Goal: Find specific page/section: Find specific page/section

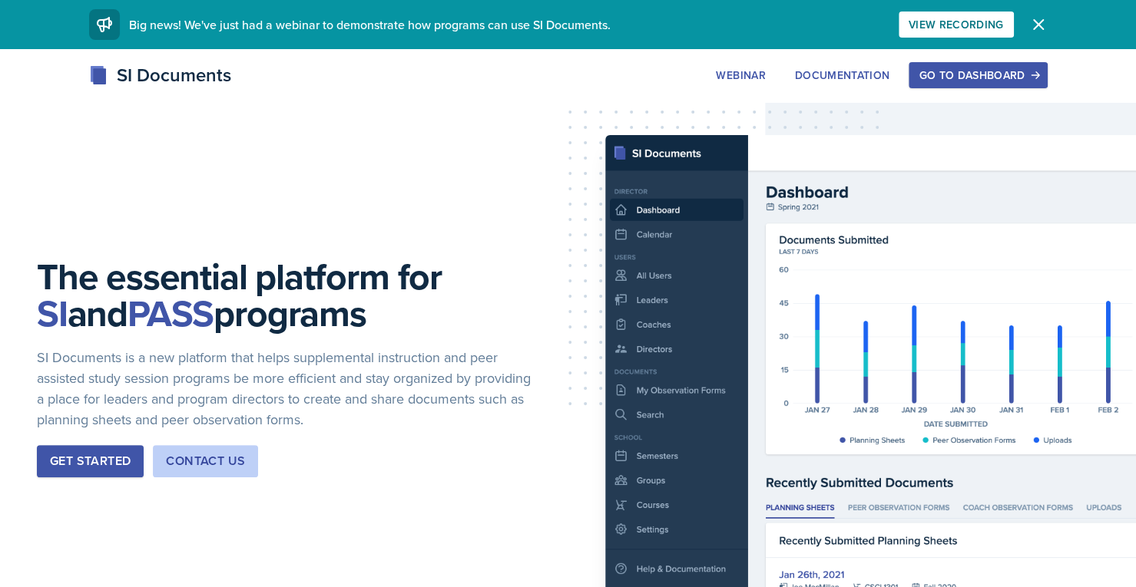
click at [974, 81] on div "Go to Dashboard" at bounding box center [977, 75] width 118 height 12
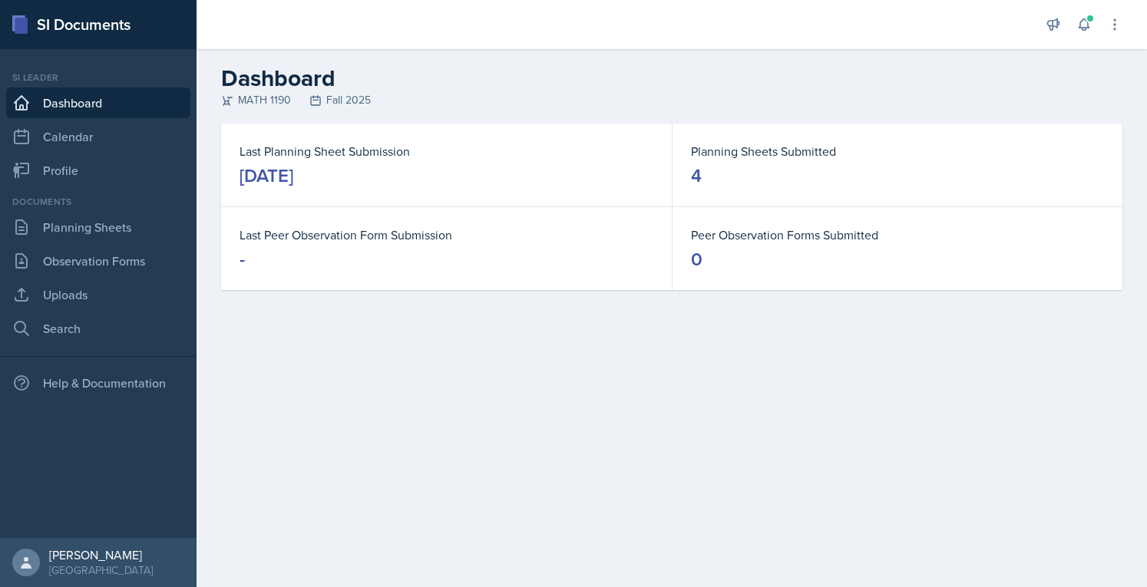
click at [133, 222] on link "Planning Sheets" at bounding box center [98, 227] width 184 height 31
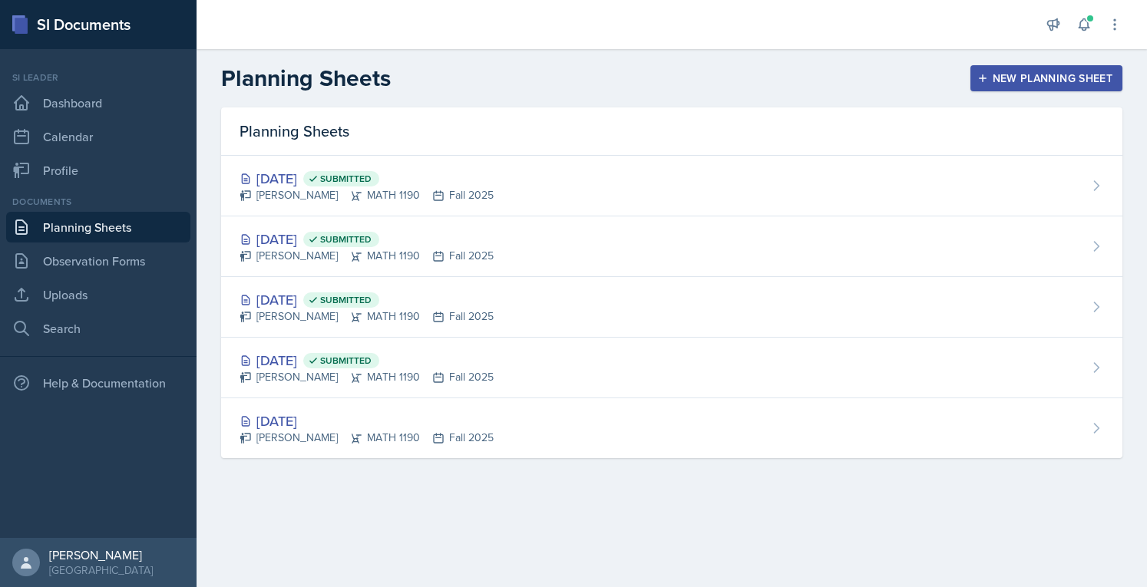
click at [372, 233] on span "Submitted" at bounding box center [345, 239] width 51 height 12
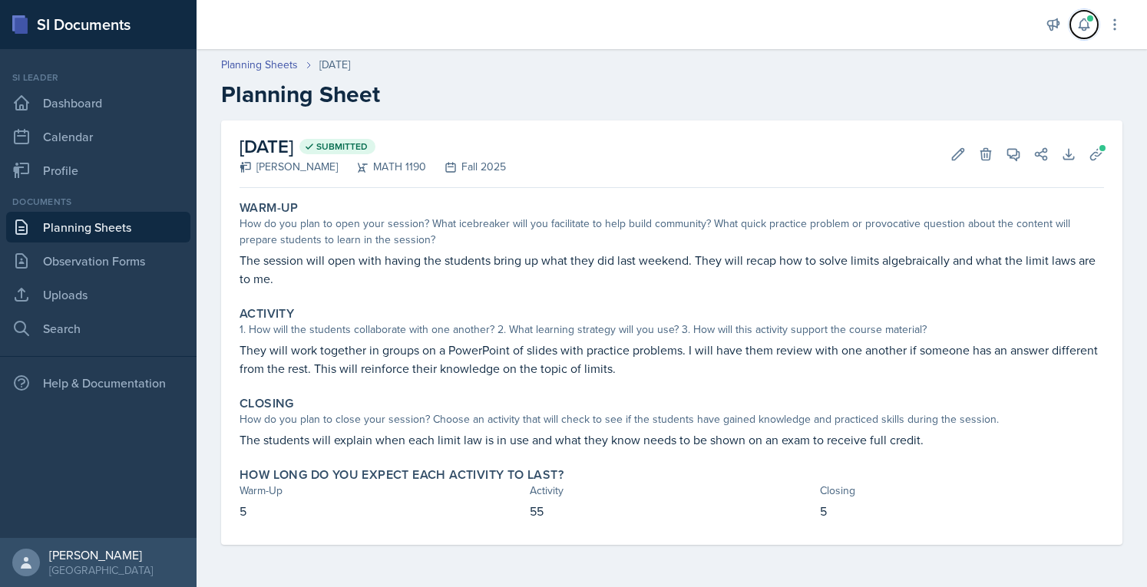
click at [1085, 26] on icon at bounding box center [1083, 24] width 15 height 15
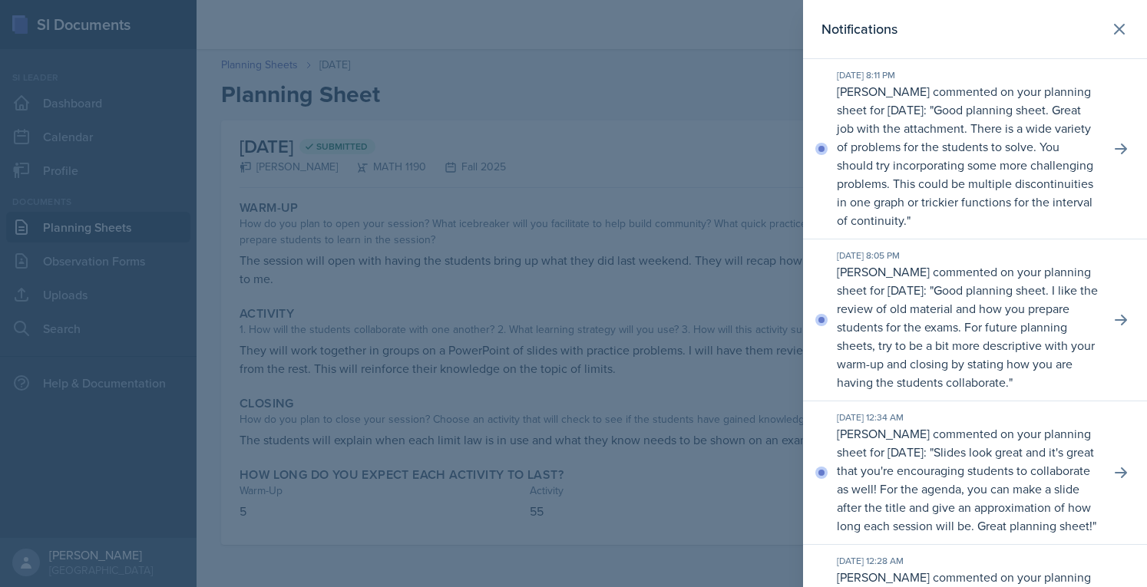
click at [1115, 28] on icon at bounding box center [1119, 29] width 9 height 9
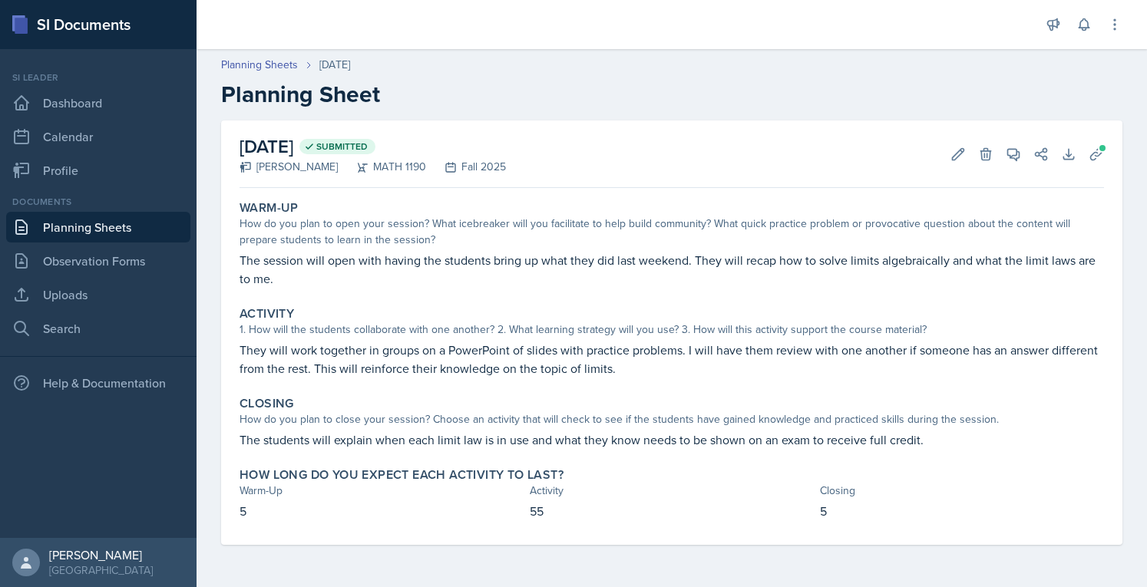
click at [1008, 149] on icon at bounding box center [1014, 155] width 12 height 12
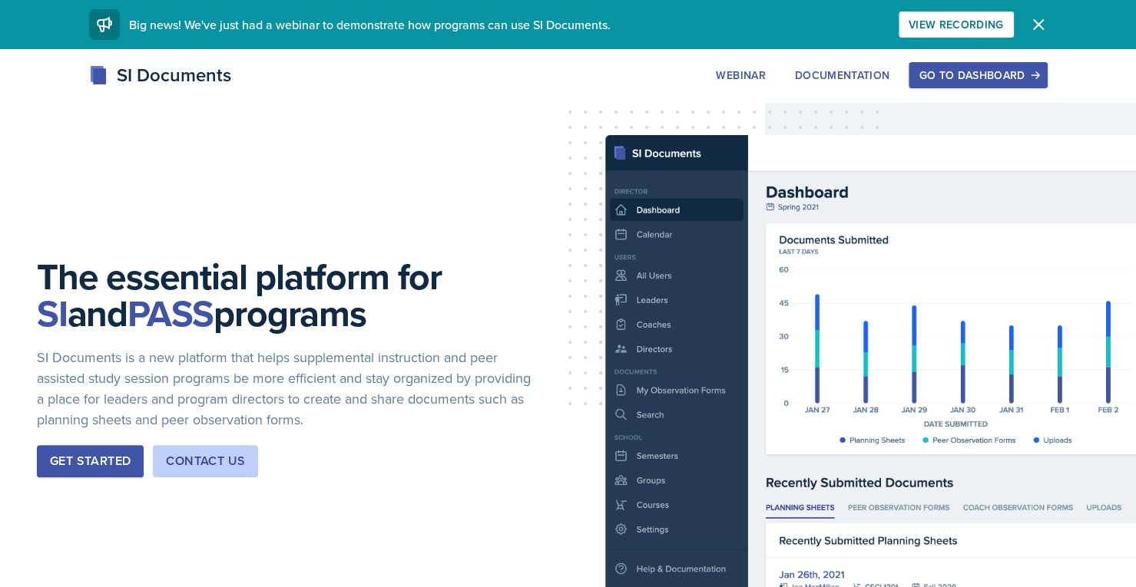
click at [995, 78] on div "Go to Dashboard" at bounding box center [977, 75] width 118 height 12
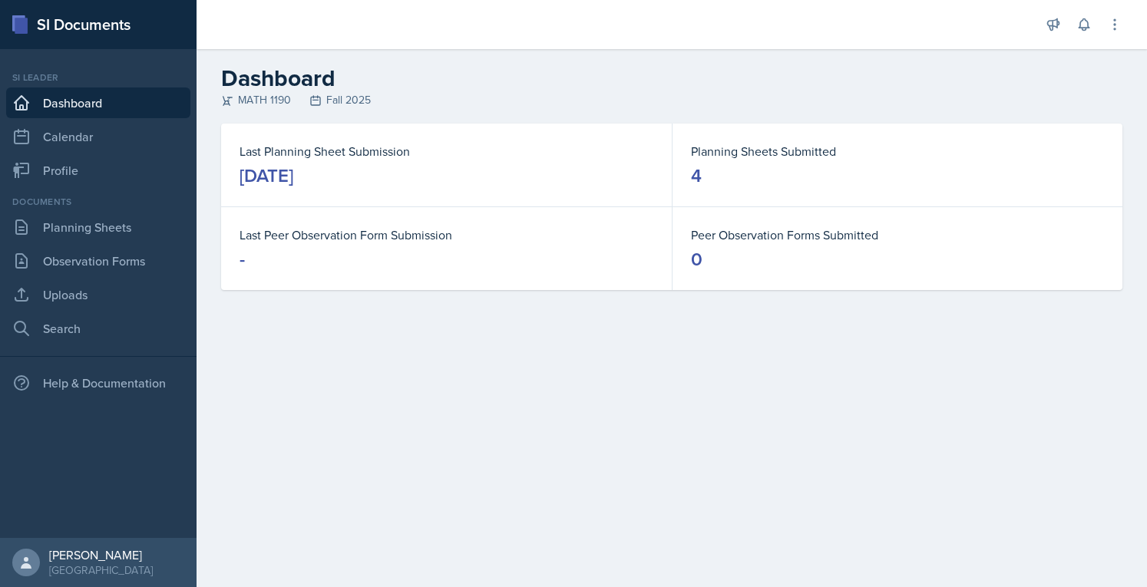
click at [134, 239] on link "Planning Sheets" at bounding box center [98, 227] width 184 height 31
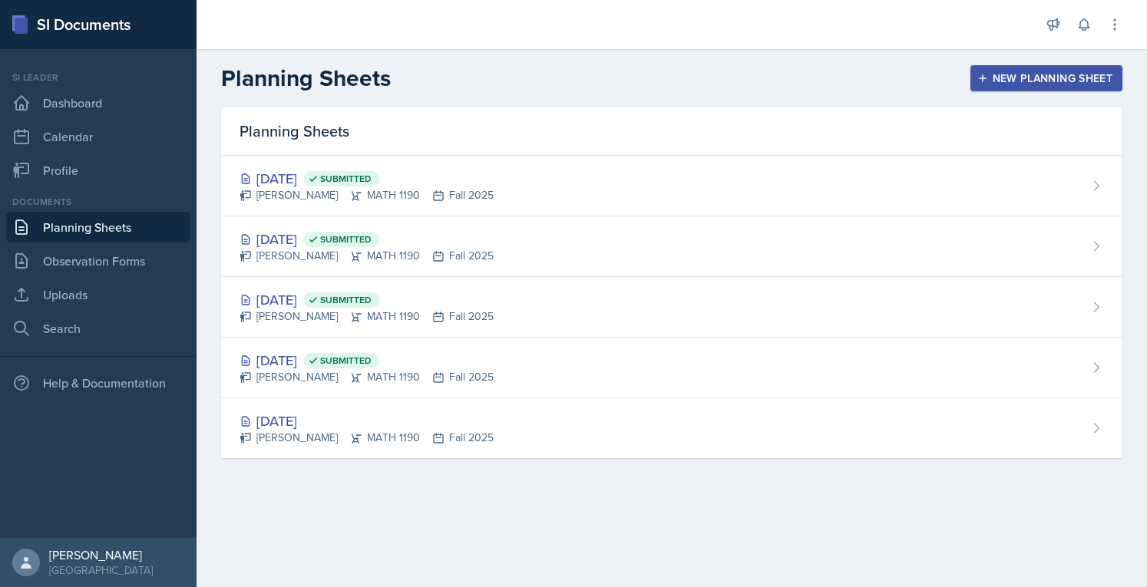
click at [289, 236] on div "Sep 3rd, 2025 Submitted" at bounding box center [367, 239] width 254 height 21
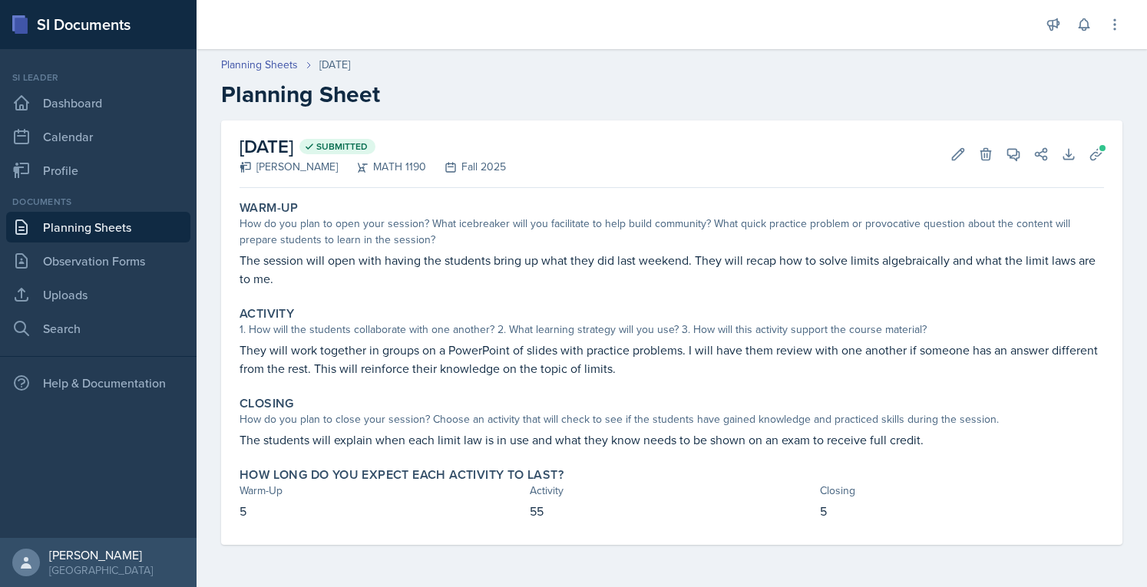
drag, startPoint x: 604, startPoint y: 236, endPoint x: 643, endPoint y: 322, distance: 94.2
click at [643, 322] on div "Warm-Up How do you plan to open your session? What icebreaker will you facilita…" at bounding box center [672, 369] width 865 height 351
click at [643, 322] on div "1. How will the students collaborate with one another? 2. What learning strateg…" at bounding box center [672, 330] width 865 height 16
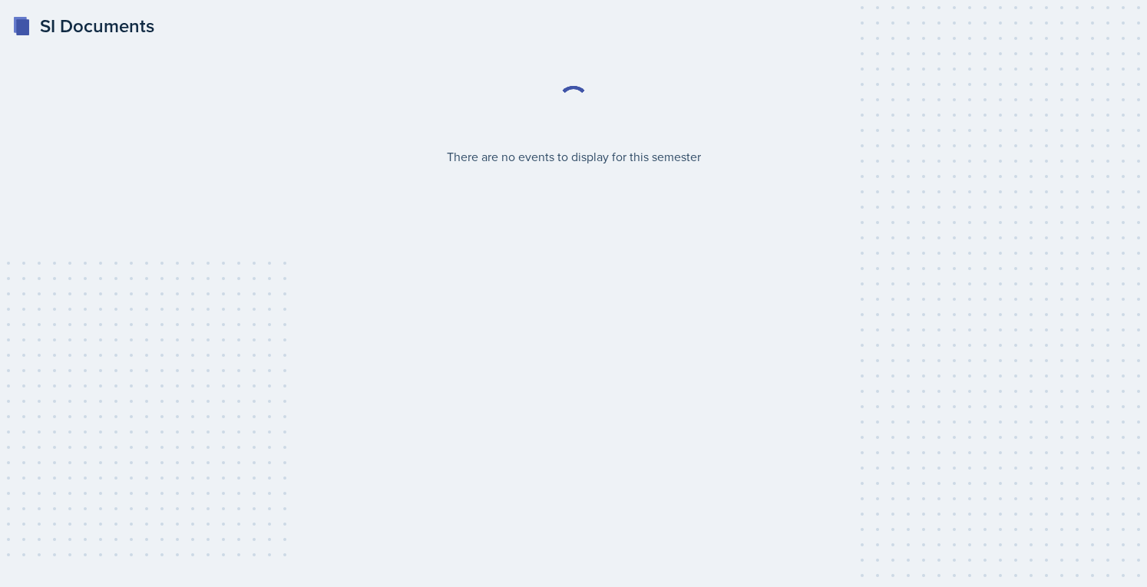
select select "2bed604d-1099-4043-b1bc-2365e8740244"
